Goal: Navigation & Orientation: Find specific page/section

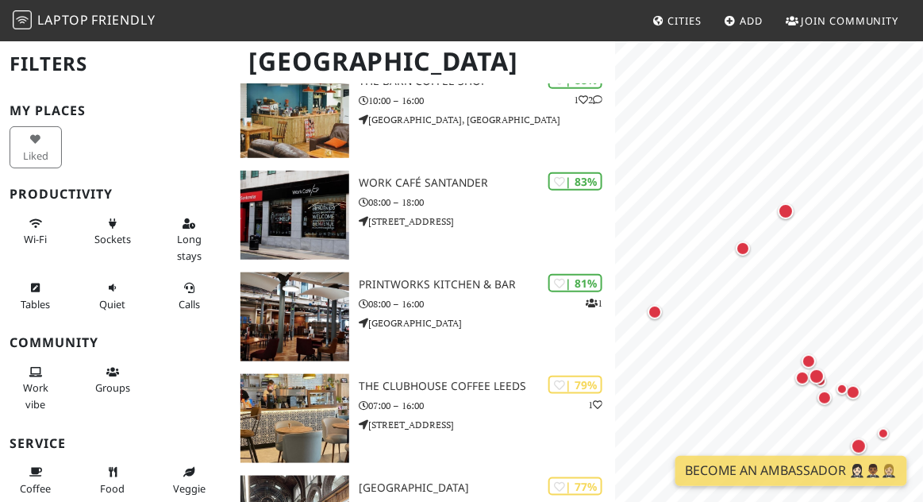
scroll to position [158, 0]
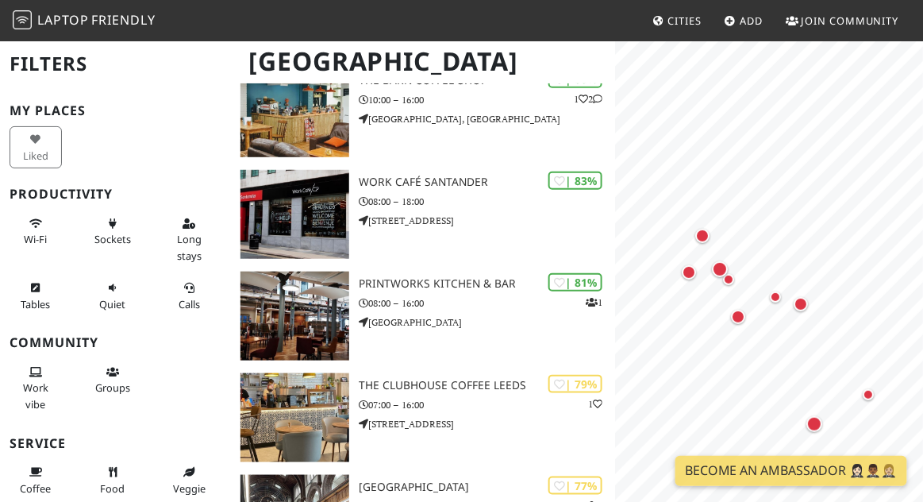
click at [709, 242] on div "Map marker" at bounding box center [702, 236] width 32 height 32
click at [682, 282] on div "Map marker" at bounding box center [689, 272] width 32 height 32
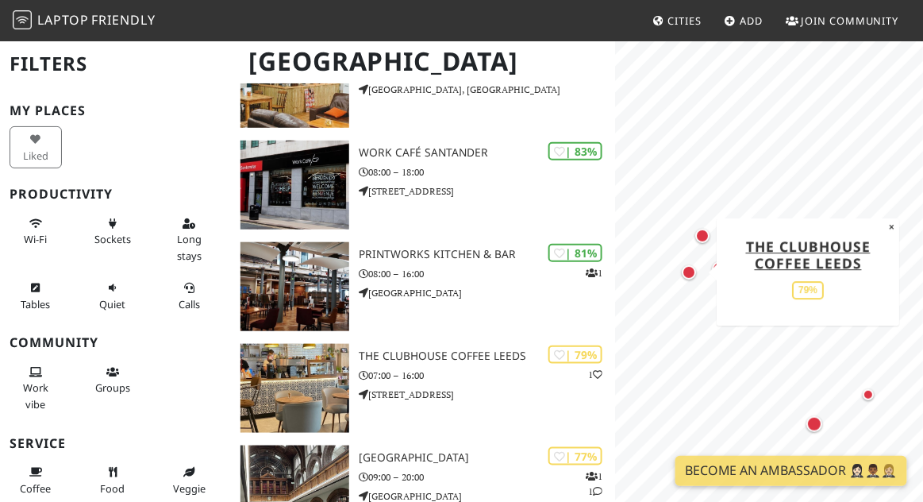
scroll to position [194, 0]
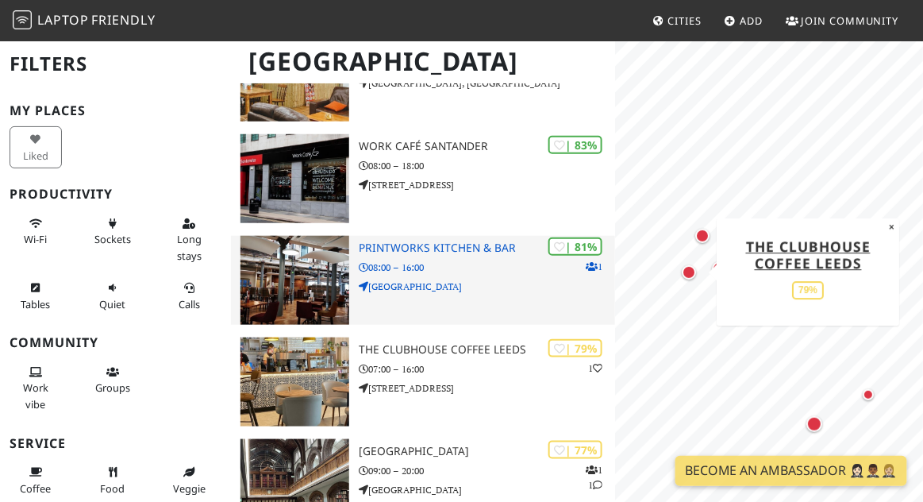
click at [483, 263] on p "08:00 – 16:00" at bounding box center [487, 266] width 256 height 15
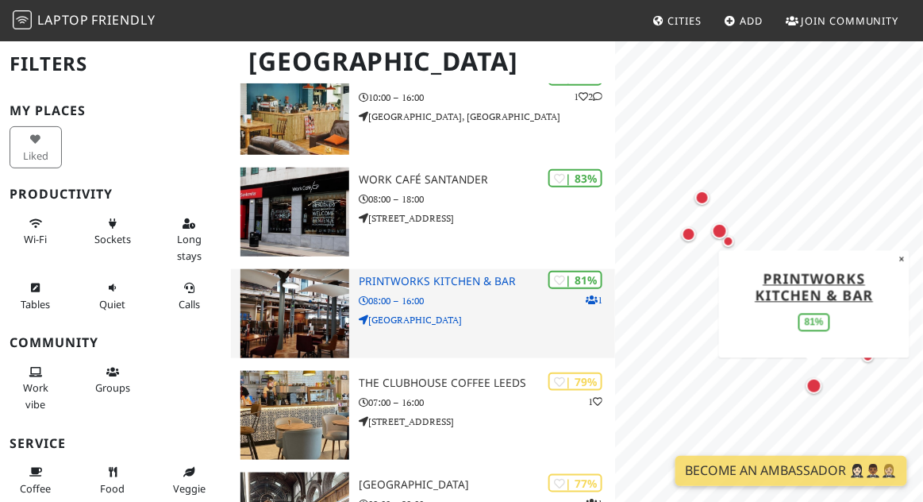
scroll to position [160, 0]
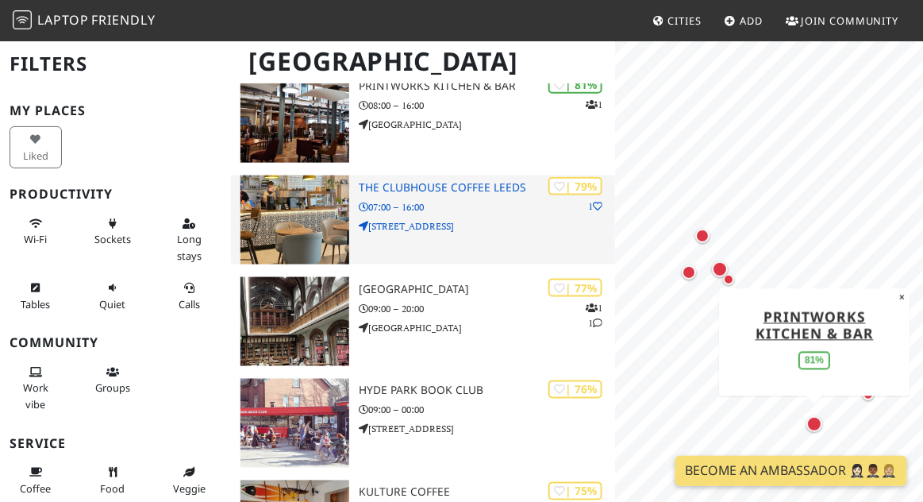
click at [491, 201] on p "07:00 – 16:00" at bounding box center [487, 206] width 256 height 15
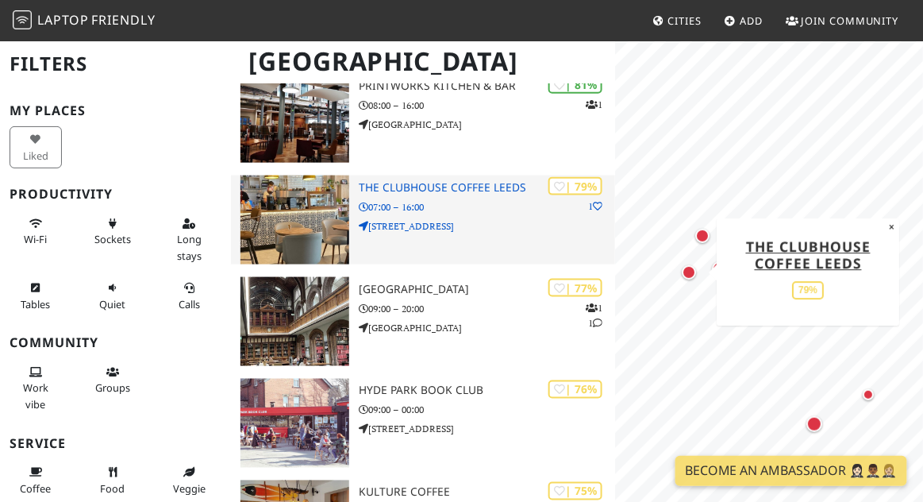
scroll to position [432, 0]
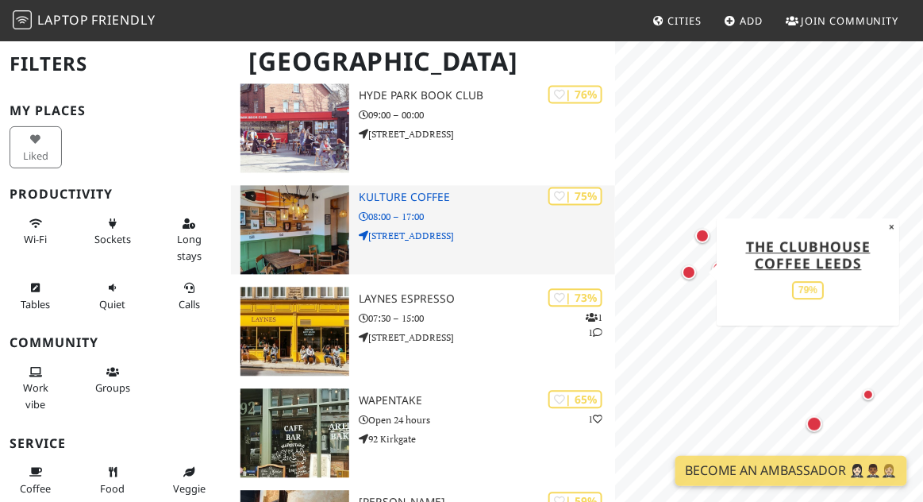
click at [502, 242] on p "380 Kirkstall Road" at bounding box center [487, 236] width 256 height 15
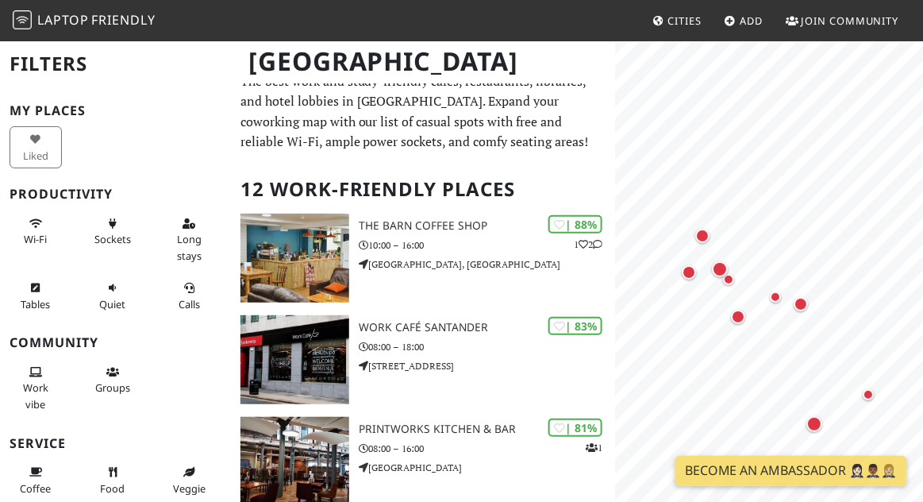
scroll to position [0, 0]
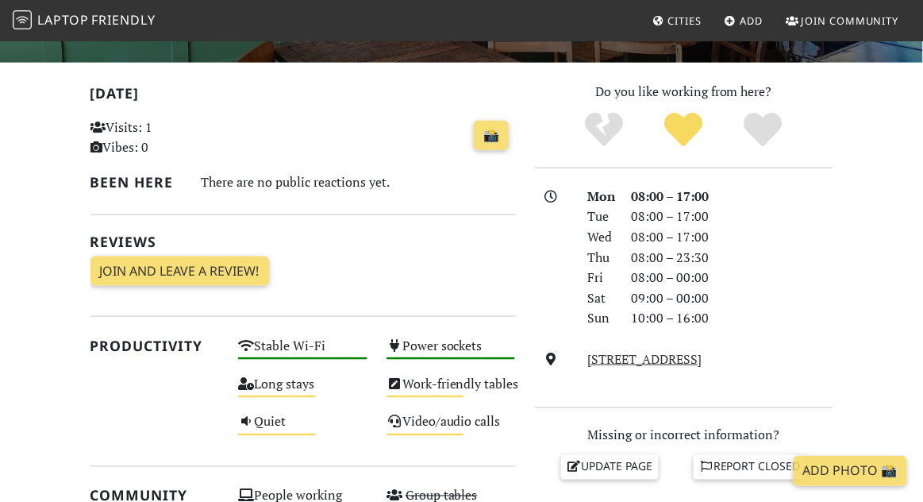
scroll to position [306, 0]
